Goal: Complete application form: Complete application form

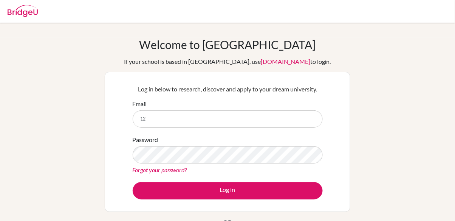
type input "1"
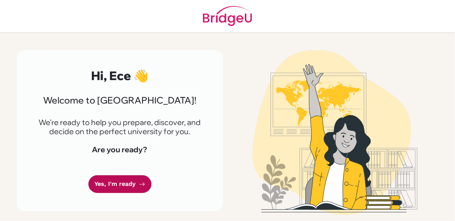
click at [115, 189] on link "Yes, I'm ready" at bounding box center [119, 184] width 63 height 18
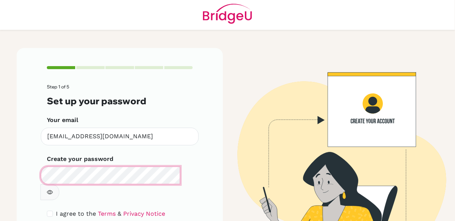
scroll to position [7, 0]
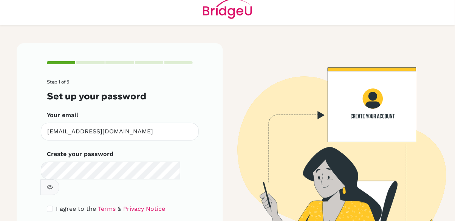
click at [59, 179] on button "button" at bounding box center [49, 187] width 19 height 16
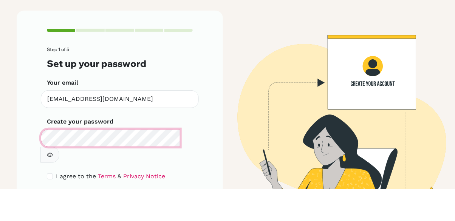
scroll to position [36, 0]
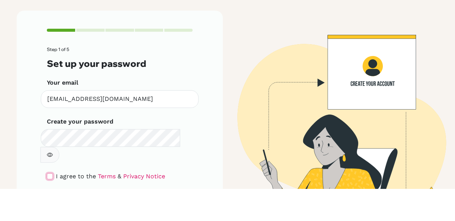
click at [51, 206] on input "checkbox" at bounding box center [50, 209] width 6 height 6
checkbox input "true"
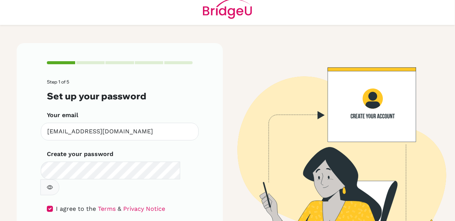
click at [59, 179] on button "button" at bounding box center [49, 187] width 19 height 16
click at [53, 184] on icon "button" at bounding box center [50, 187] width 6 height 6
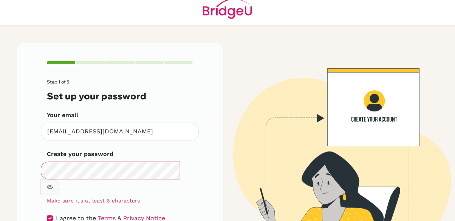
click at [53, 184] on icon "button" at bounding box center [50, 187] width 6 height 6
click at [59, 179] on button "button" at bounding box center [49, 187] width 19 height 16
click at [52, 185] on icon "button" at bounding box center [49, 187] width 5 height 5
click at [59, 179] on button "button" at bounding box center [49, 187] width 19 height 16
